Goal: Navigation & Orientation: Find specific page/section

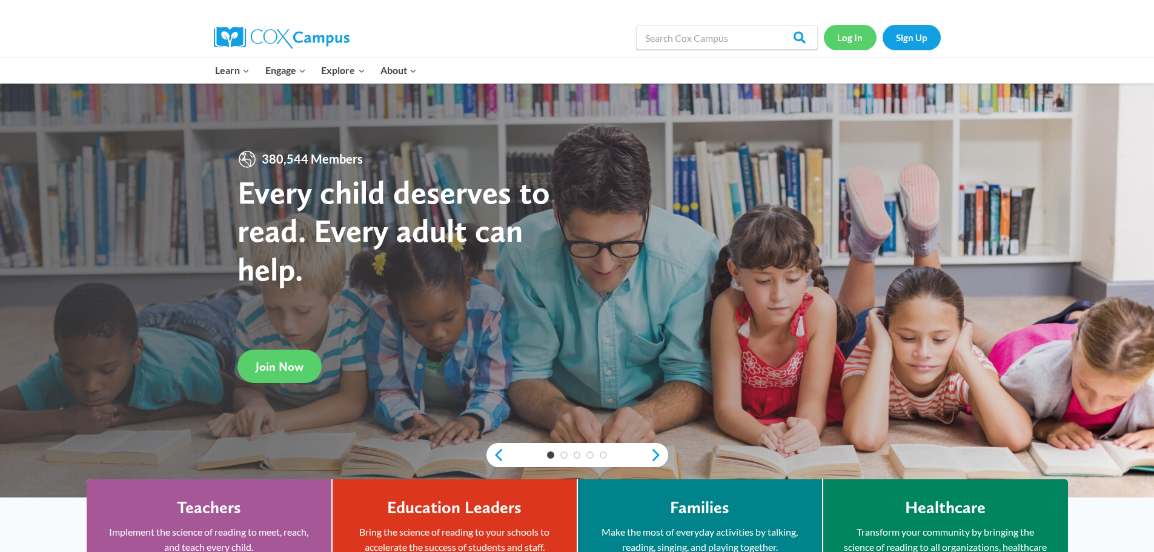
click at [839, 37] on link "Log In" at bounding box center [850, 37] width 53 height 25
click at [853, 39] on link "Log In" at bounding box center [850, 37] width 53 height 25
